Goal: Information Seeking & Learning: Learn about a topic

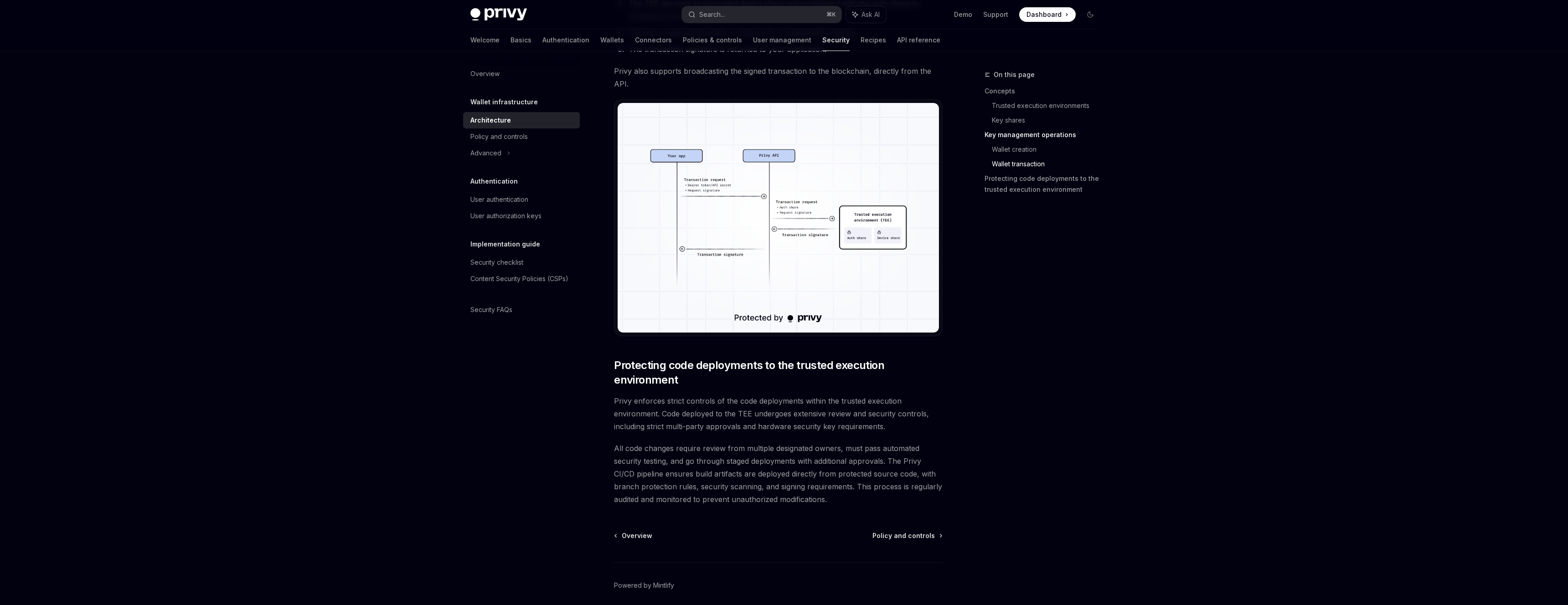
scroll to position [1690, 0]
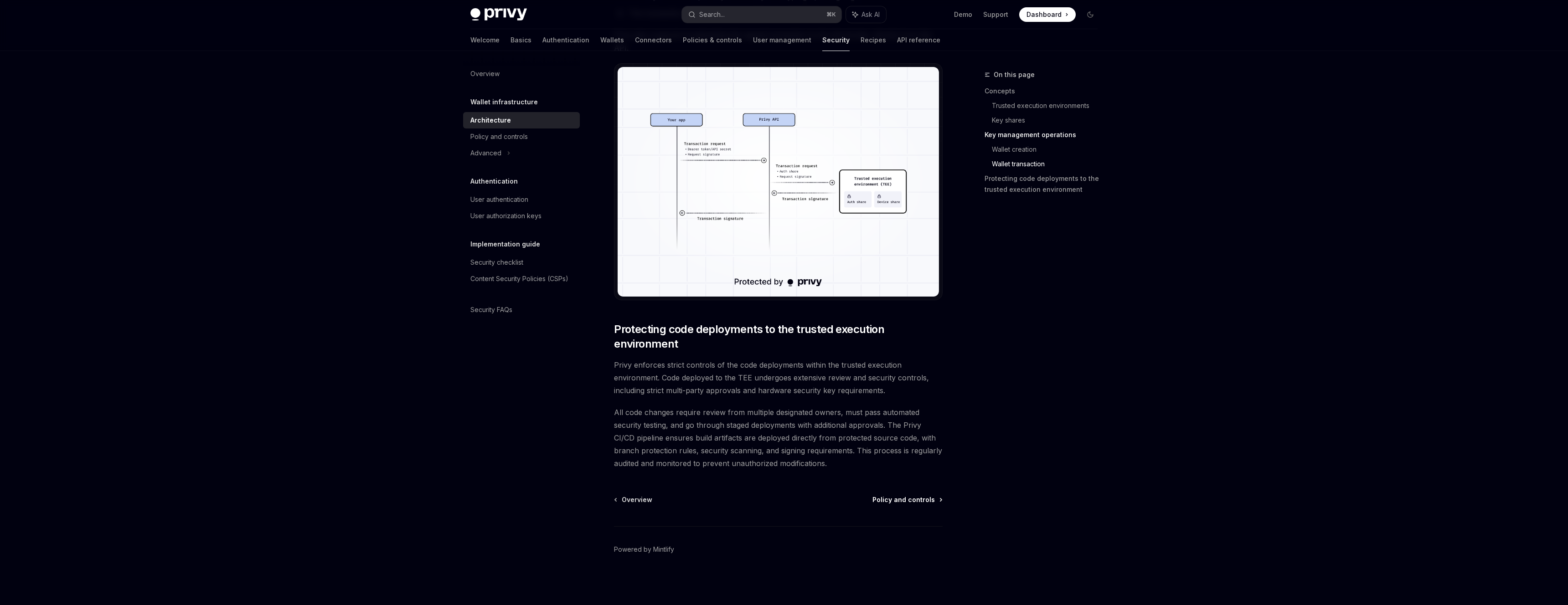
click at [938, 498] on link "Policy and controls" at bounding box center [907, 499] width 69 height 9
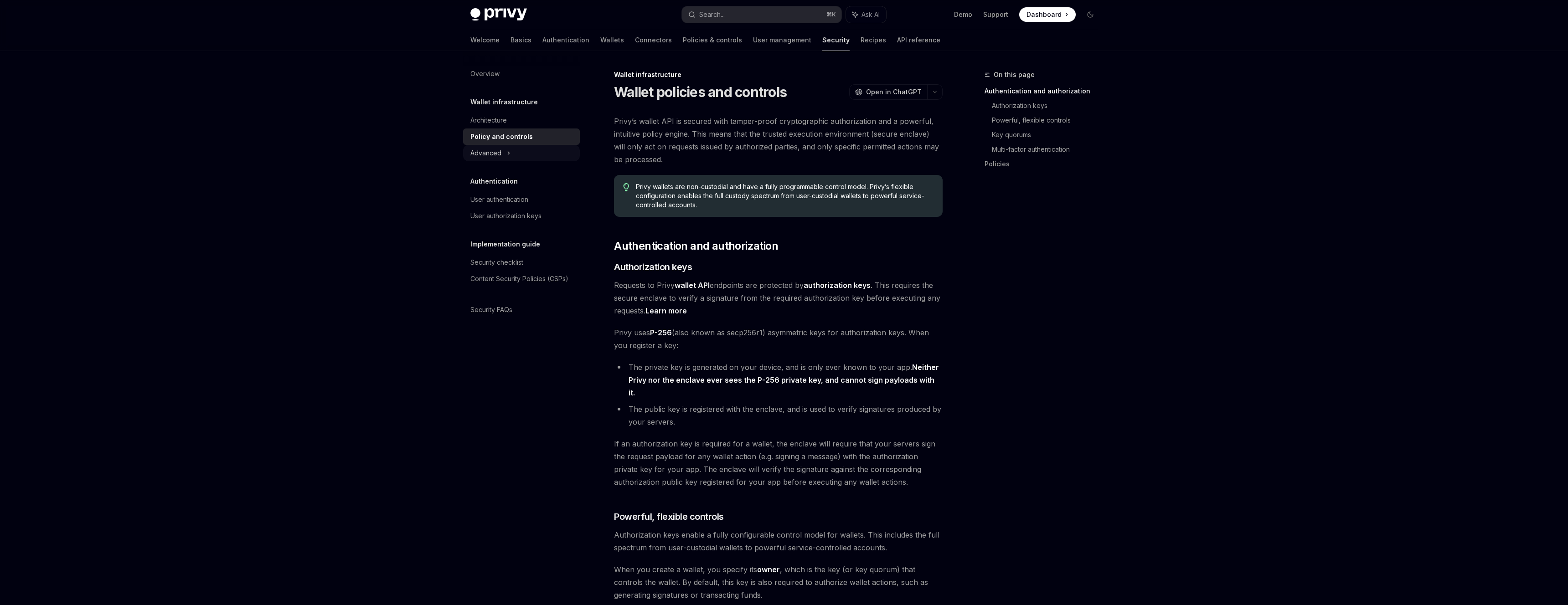
click at [503, 159] on div "Advanced" at bounding box center [521, 153] width 117 height 17
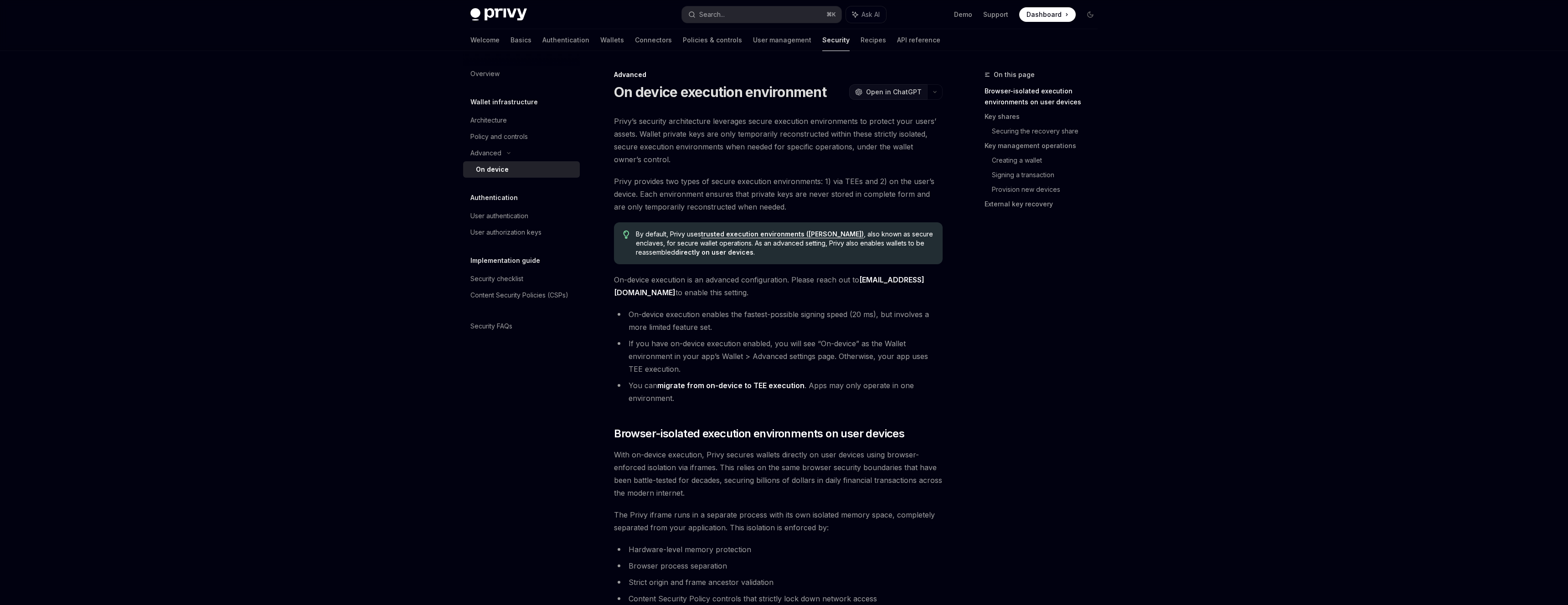
click at [878, 91] on span "Open in ChatGPT" at bounding box center [894, 92] width 55 height 9
click at [520, 134] on div "Policy and controls" at bounding box center [499, 136] width 57 height 11
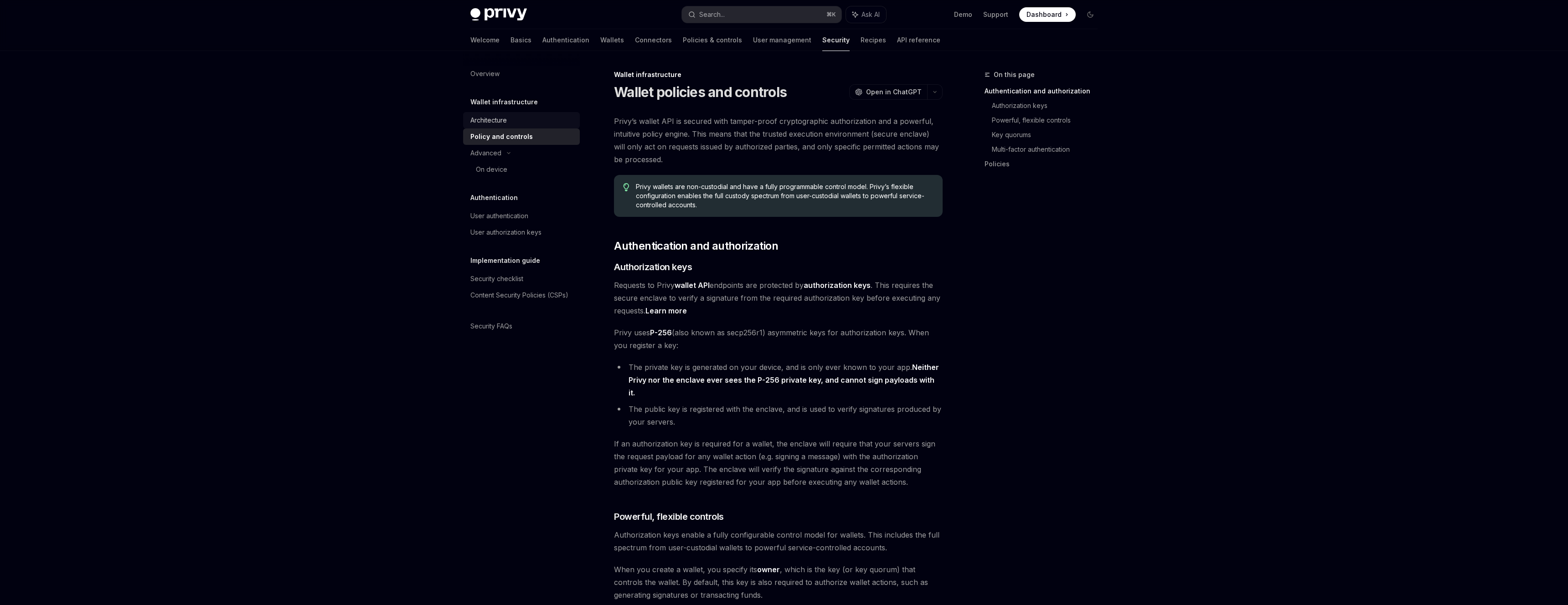
click at [517, 115] on div "Architecture" at bounding box center [522, 120] width 104 height 11
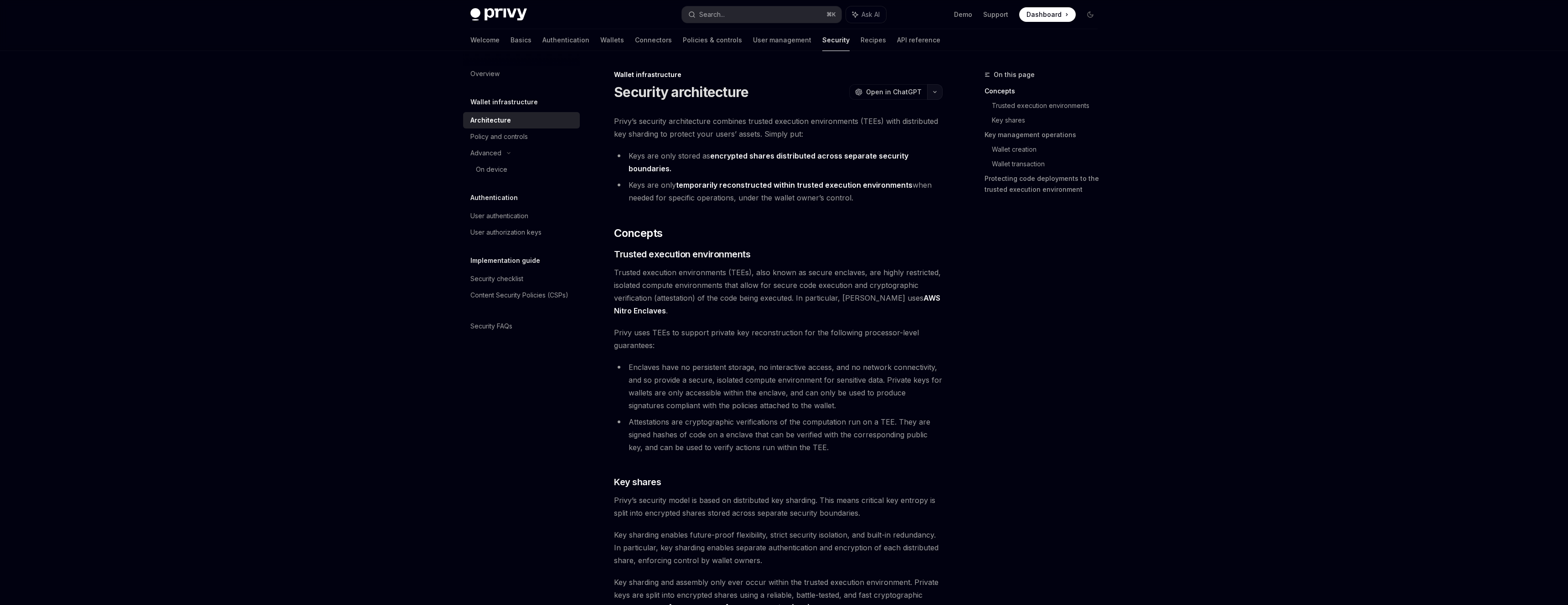
click at [936, 86] on button "button" at bounding box center [935, 92] width 16 height 16
click at [907, 140] on div "Ask questions about this page" at bounding box center [886, 140] width 78 height 7
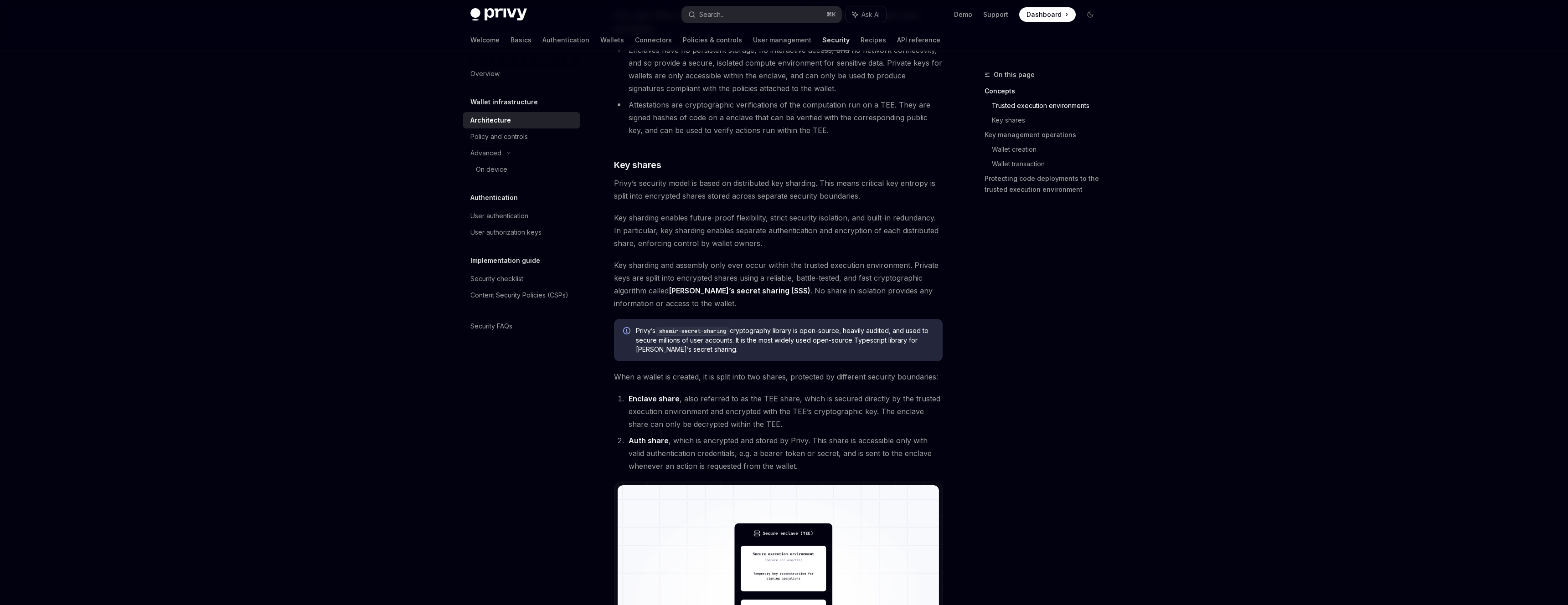
scroll to position [302, 0]
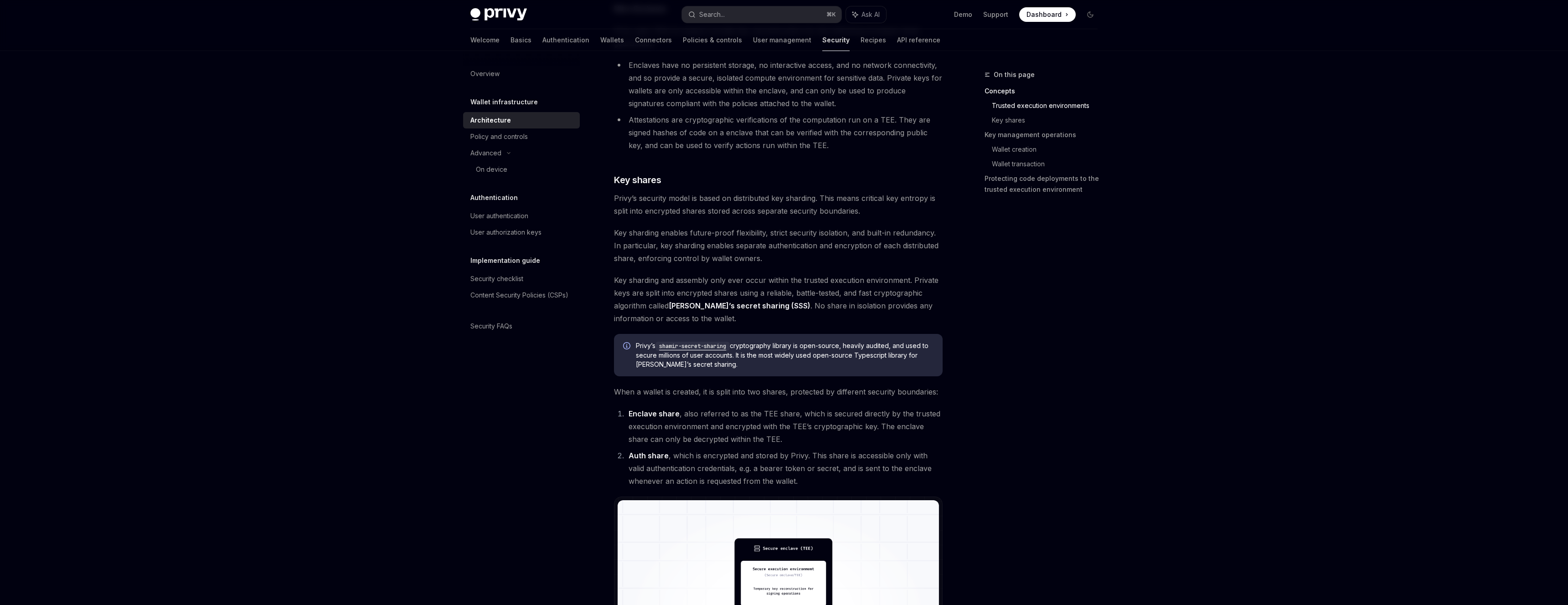
click at [730, 348] on code "shamir-secret-sharing" at bounding box center [692, 346] width 74 height 9
click at [496, 162] on link "On device" at bounding box center [521, 169] width 117 height 17
type textarea "*"
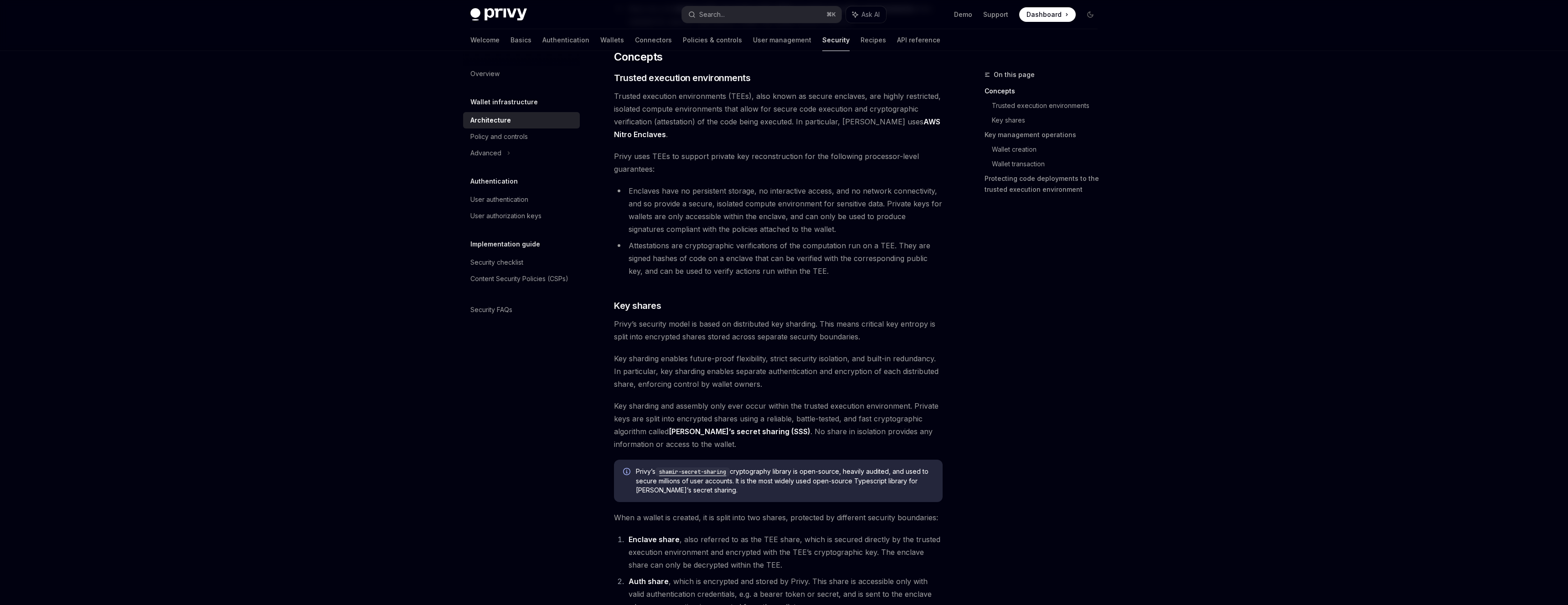
scroll to position [177, 0]
click at [522, 134] on div "Policy and controls" at bounding box center [499, 136] width 57 height 11
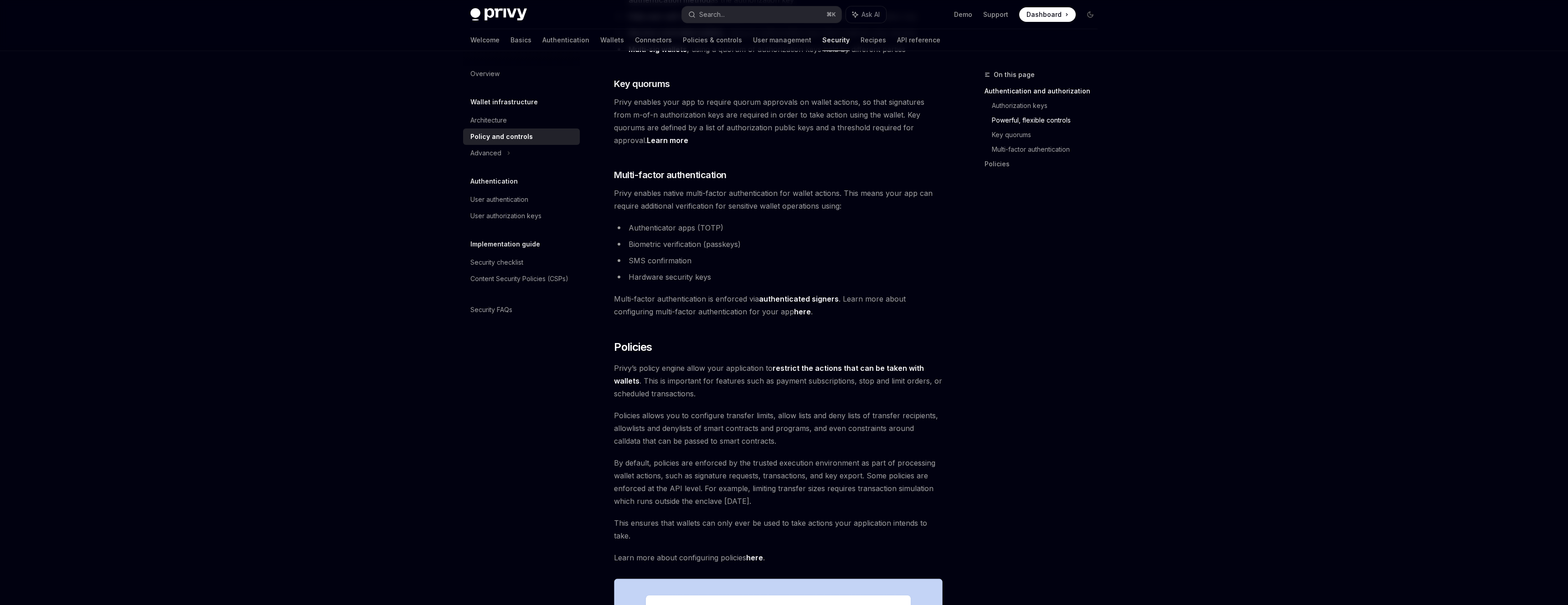
scroll to position [669, 0]
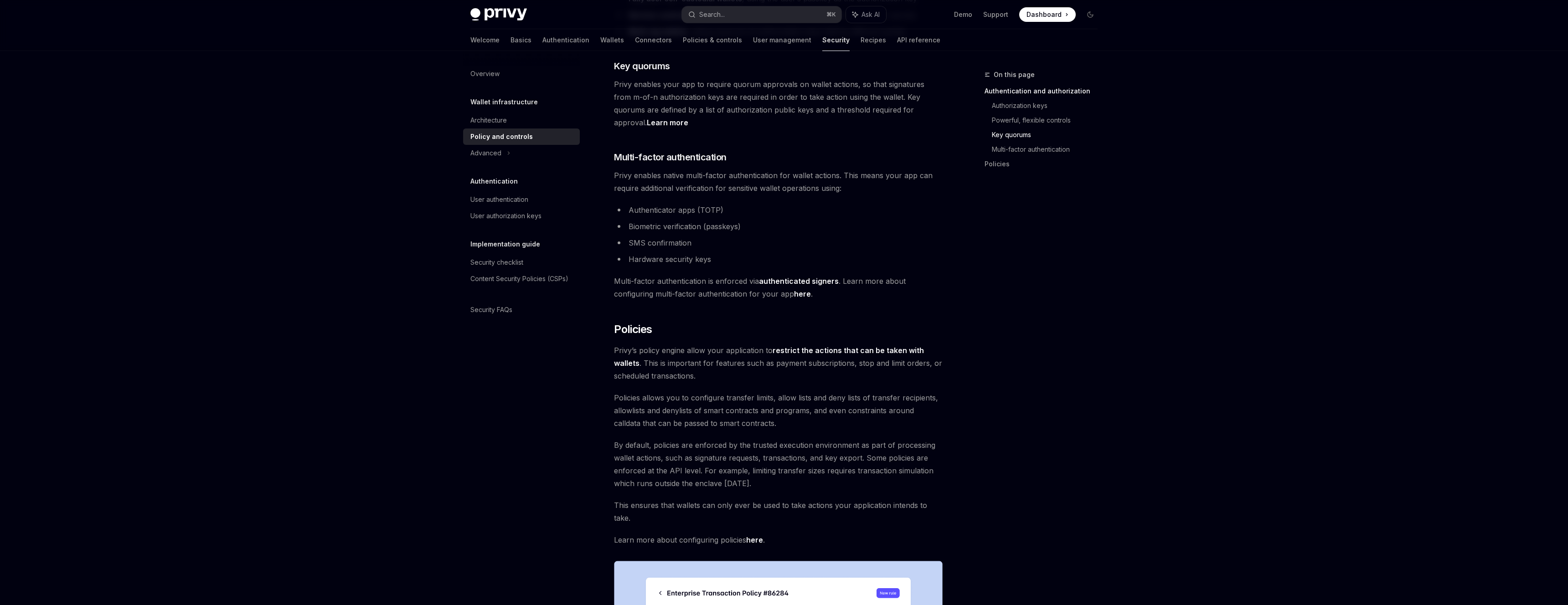
click at [755, 536] on link "here" at bounding box center [754, 541] width 17 height 10
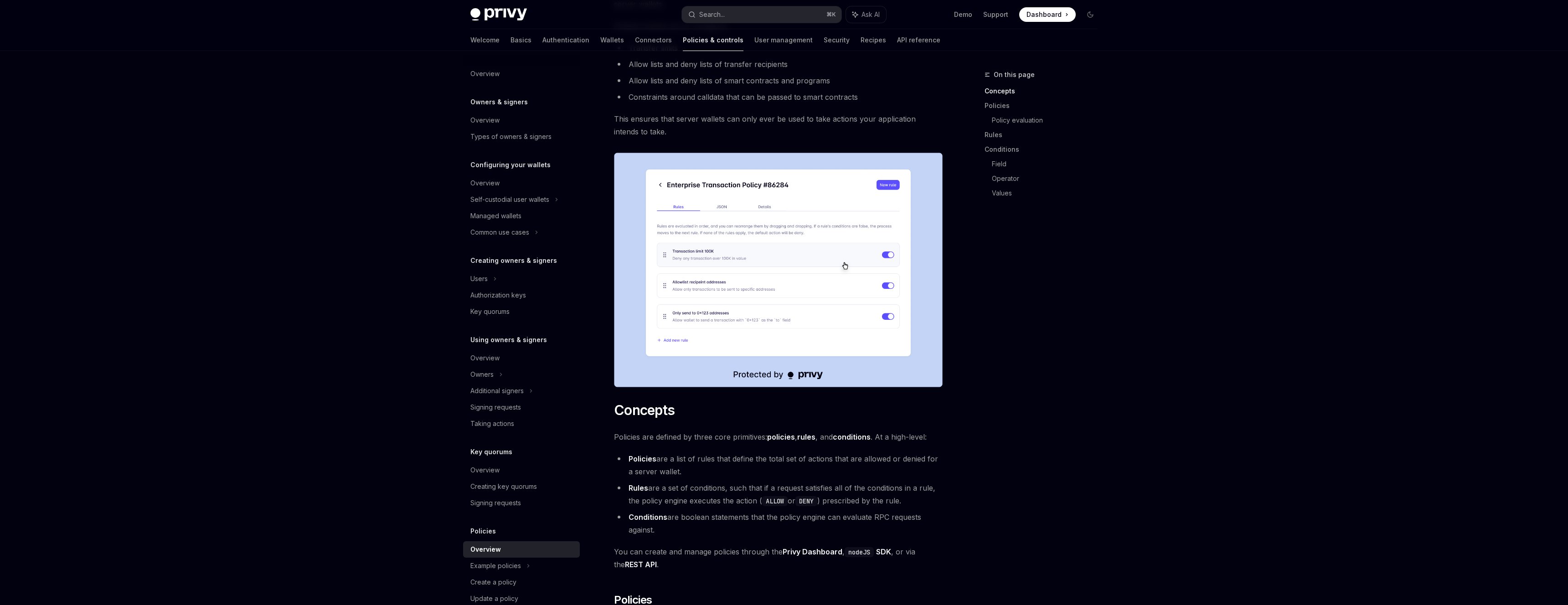
scroll to position [130, 0]
click at [771, 438] on strong "policies" at bounding box center [781, 436] width 28 height 9
drag, startPoint x: 771, startPoint y: 438, endPoint x: 864, endPoint y: 427, distance: 93.6
click at [878, 433] on span "Policies are defined by three core primitives: policies , rules , and condition…" at bounding box center [778, 436] width 328 height 13
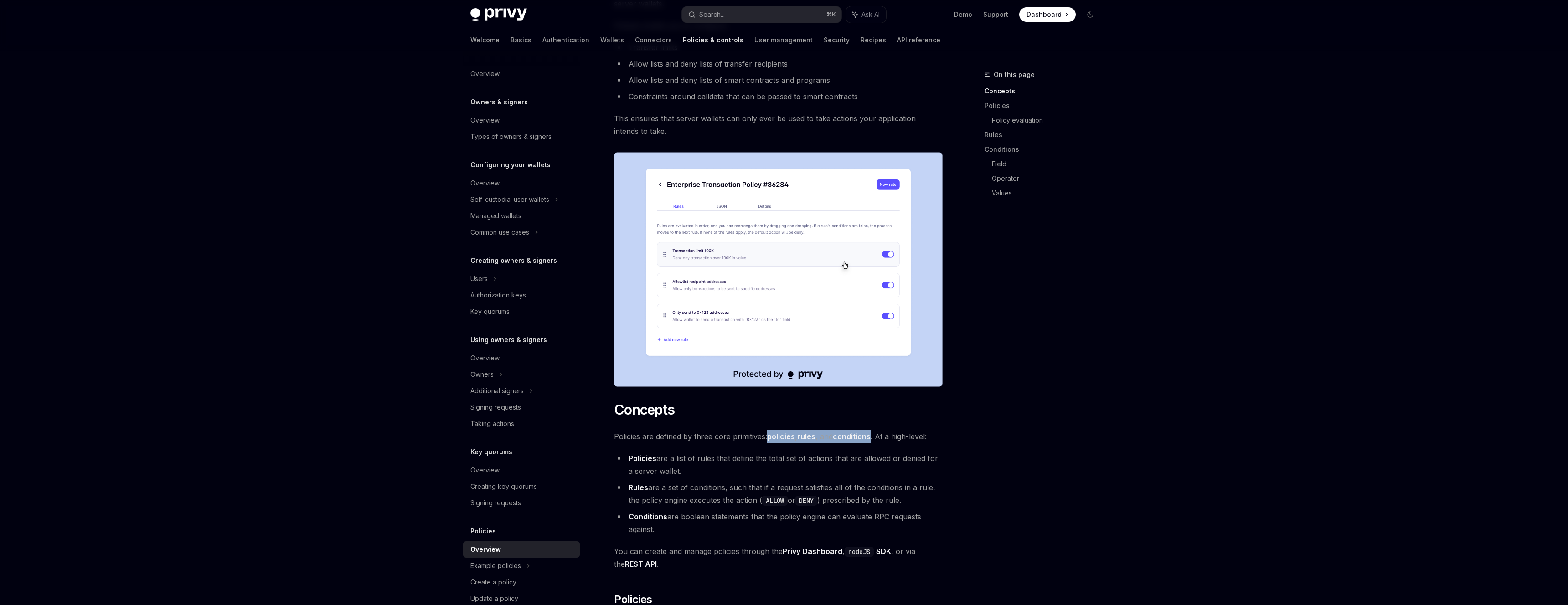
drag, startPoint x: 873, startPoint y: 437, endPoint x: 769, endPoint y: 441, distance: 104.1
click at [769, 441] on span "Policies are defined by three core primitives: policies , rules , and condition…" at bounding box center [778, 436] width 328 height 13
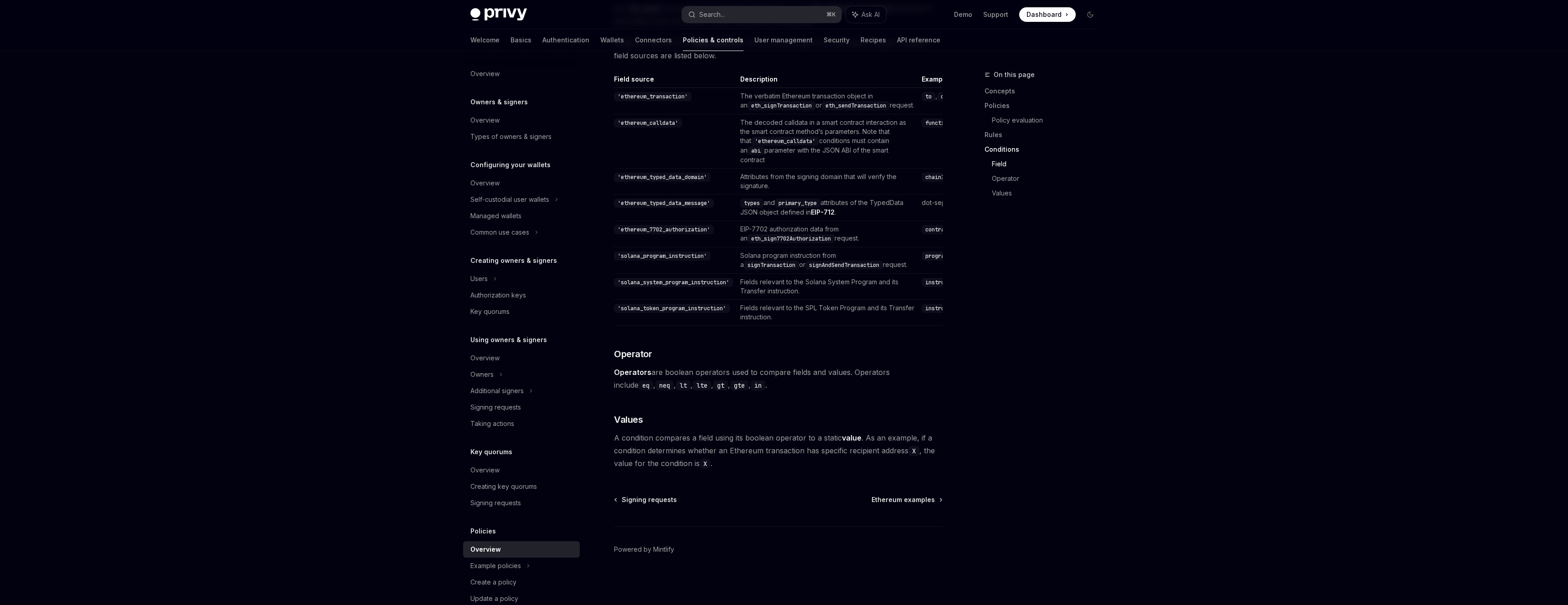
scroll to position [2488, 0]
click at [538, 208] on div "Example policies" at bounding box center [521, 200] width 117 height 17
type textarea "*"
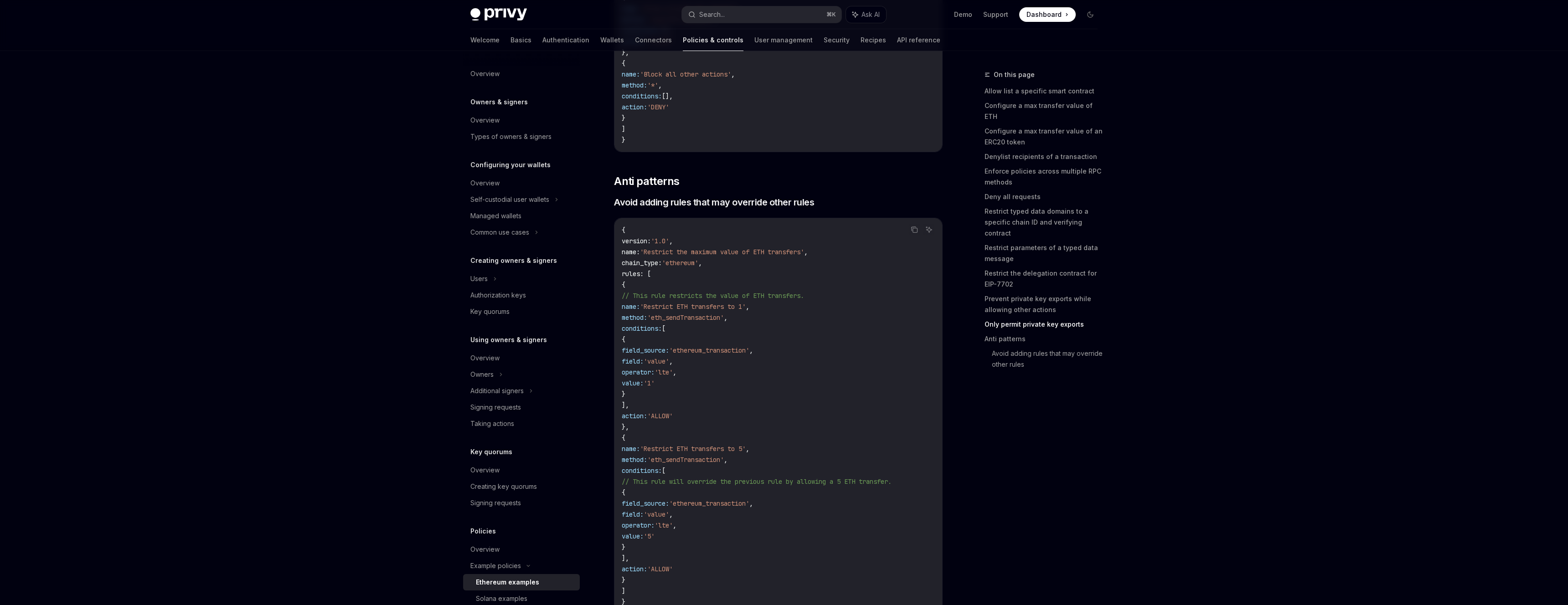
scroll to position [4061, 0]
